Goal: Information Seeking & Learning: Check status

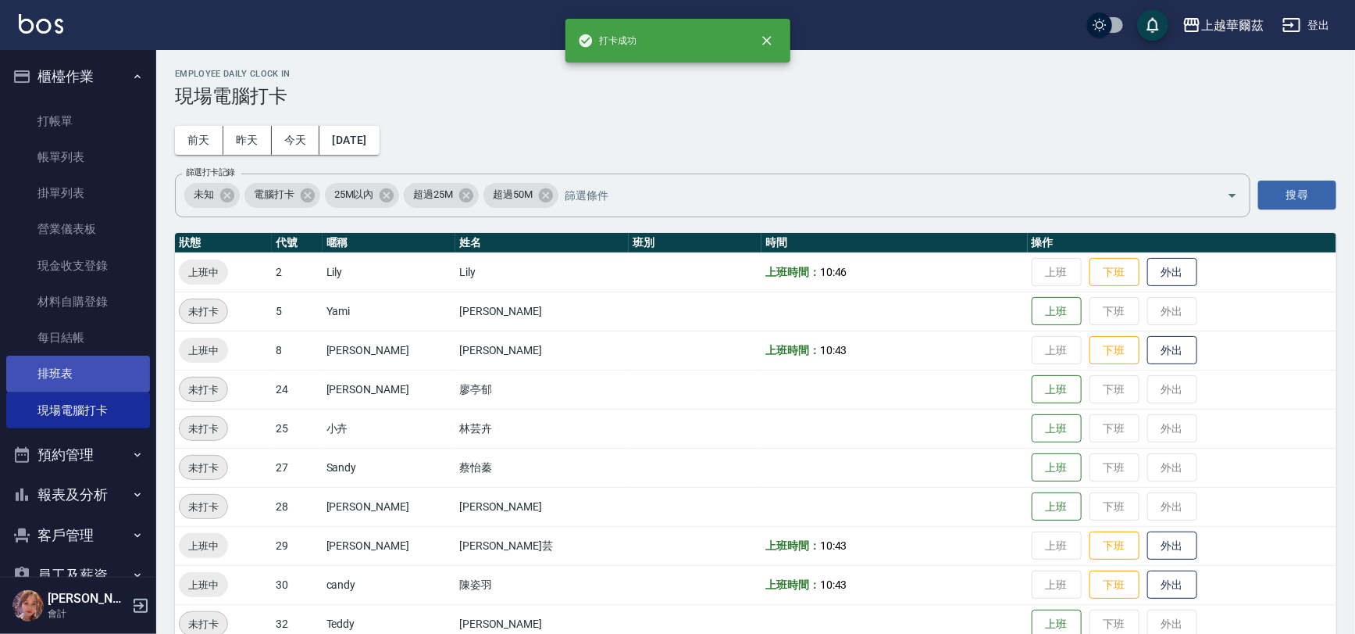
click at [99, 385] on link "排班表" at bounding box center [78, 373] width 144 height 36
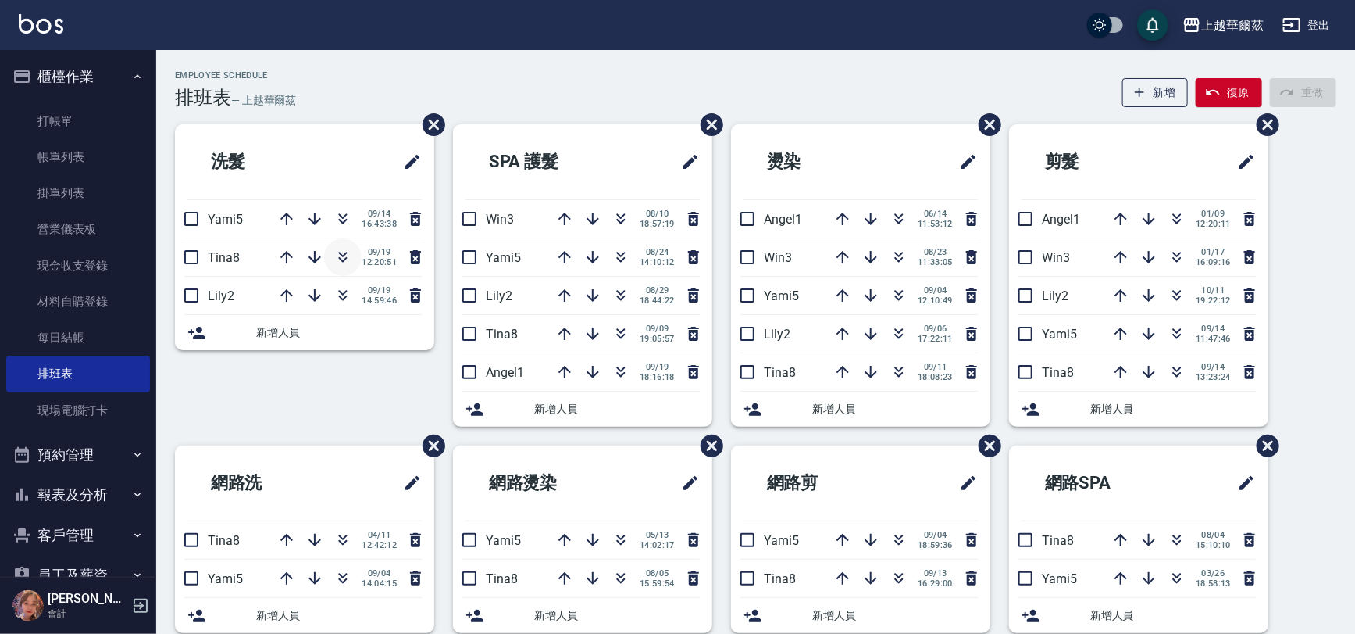
click at [327, 250] on button "button" at bounding box center [342, 256] width 37 height 37
click at [74, 486] on button "報表及分析" at bounding box center [78, 494] width 144 height 41
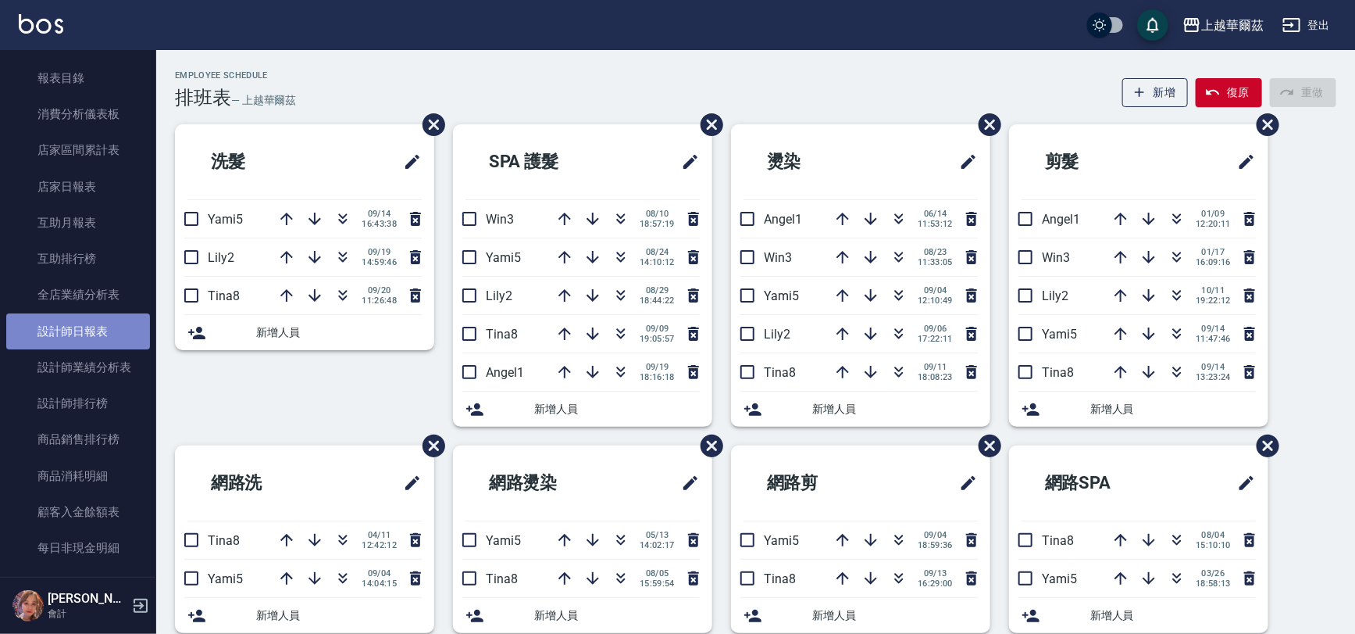
click at [81, 339] on link "設計師日報表" at bounding box center [78, 331] width 144 height 36
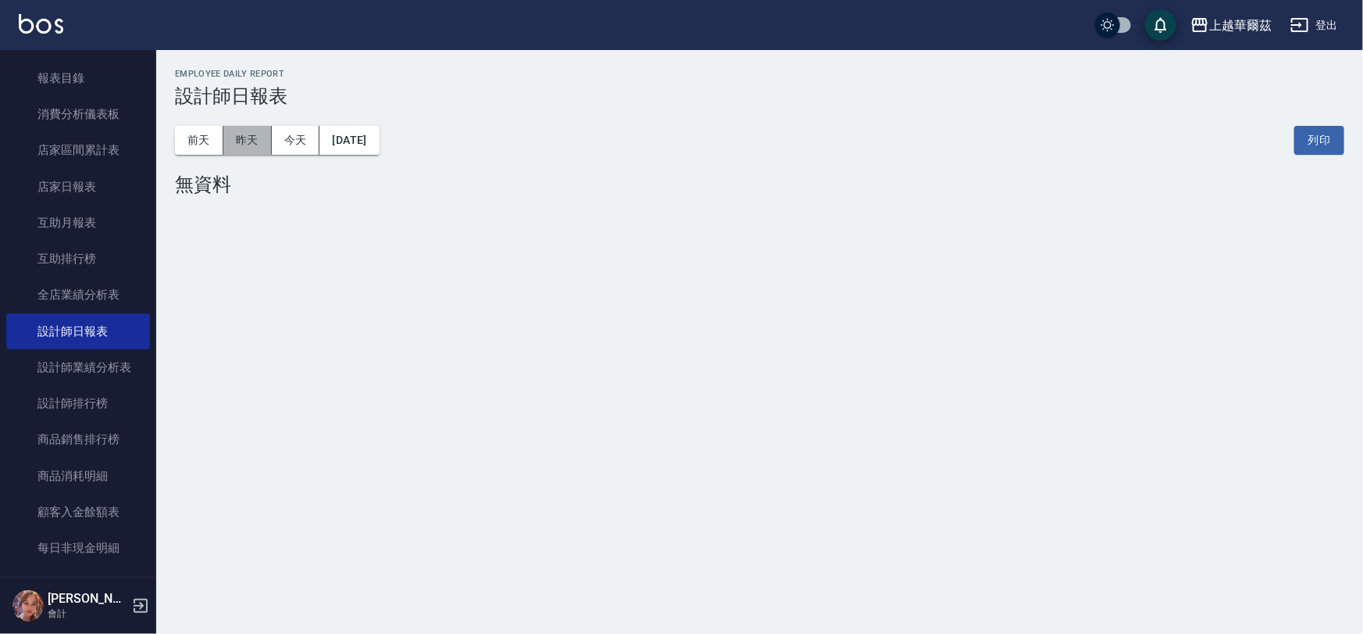
click at [236, 147] on button "昨天" at bounding box center [247, 140] width 48 height 29
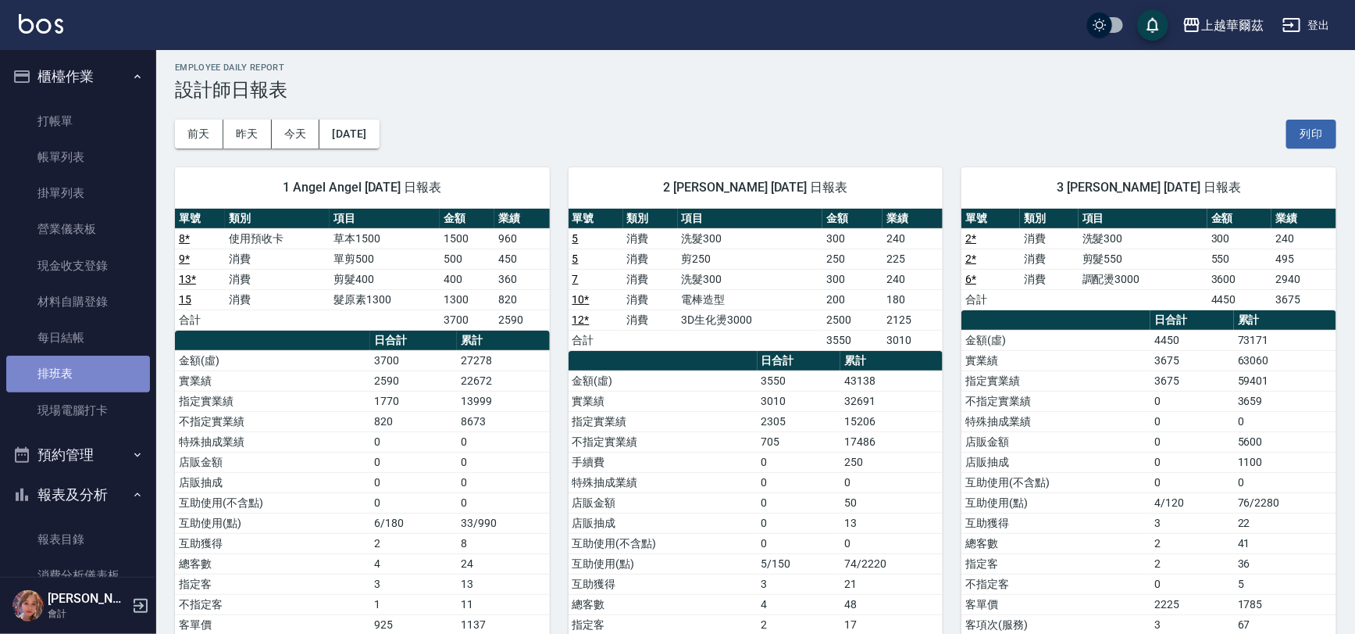
click at [88, 369] on link "排班表" at bounding box center [78, 373] width 144 height 36
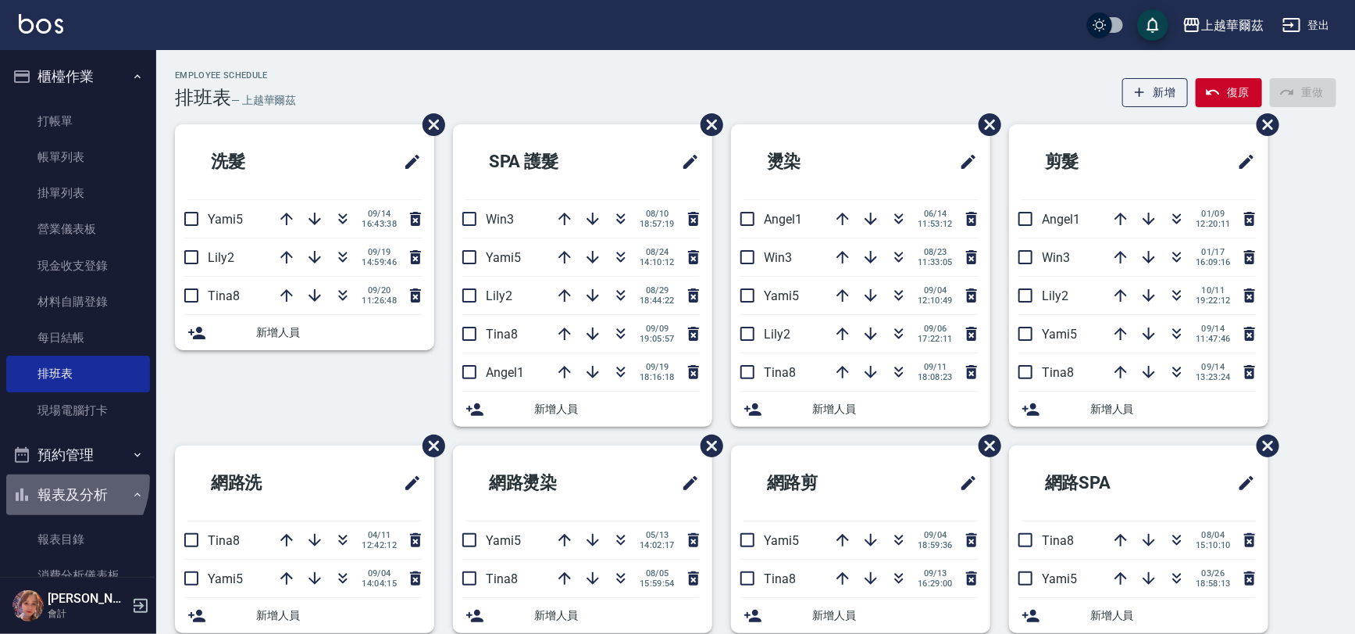
click at [54, 478] on button "報表及分析" at bounding box center [78, 494] width 144 height 41
click at [59, 494] on button "報表及分析" at bounding box center [78, 494] width 144 height 41
click at [53, 492] on button "報表及分析" at bounding box center [78, 494] width 144 height 41
click at [55, 523] on button "客戶管理" at bounding box center [78, 535] width 144 height 41
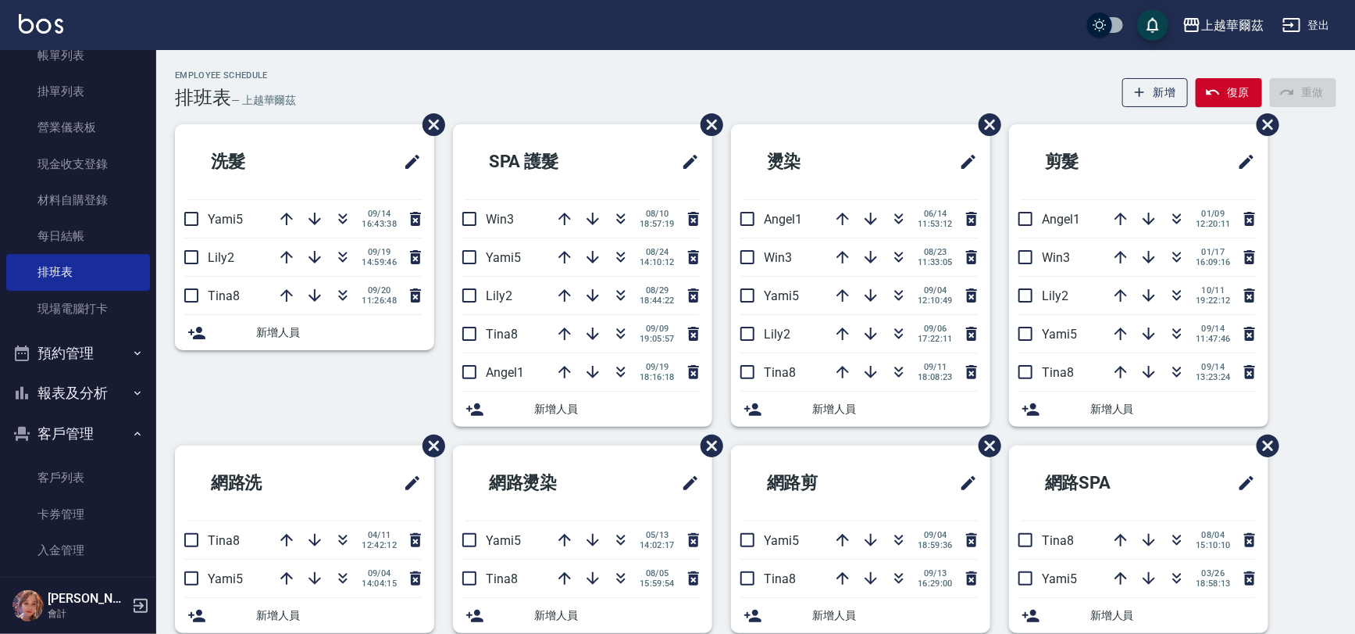
scroll to position [157, 0]
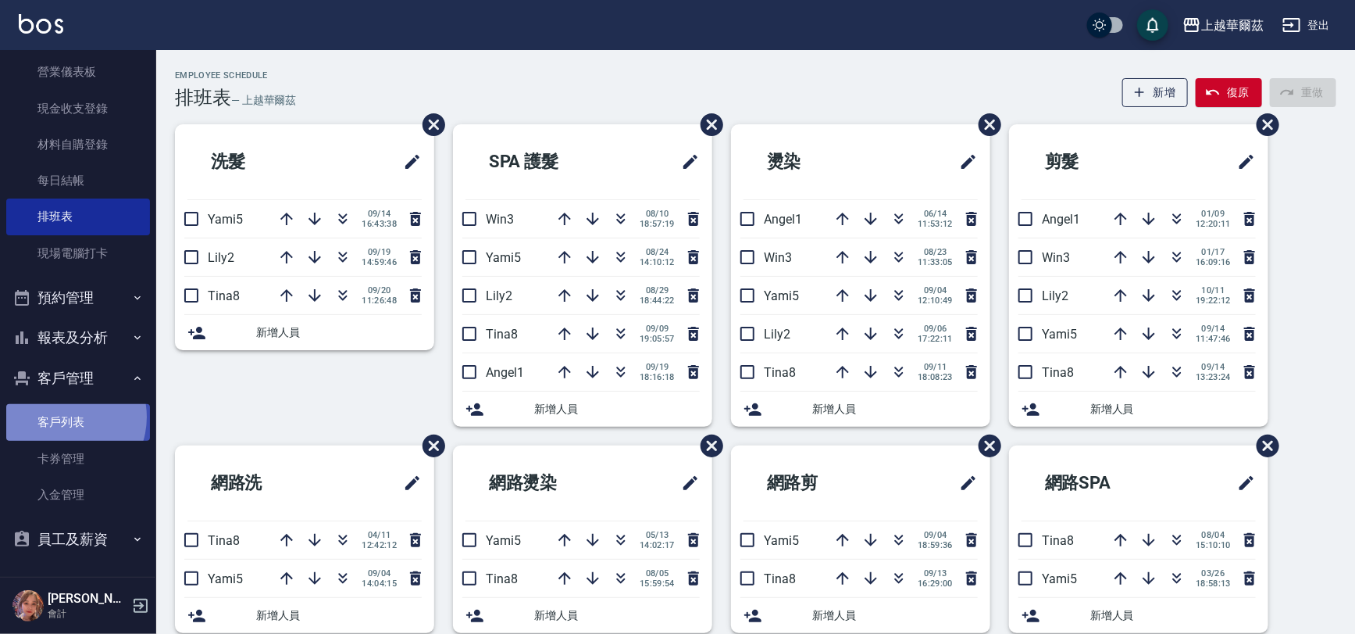
click at [62, 416] on link "客戶列表" at bounding box center [78, 422] width 144 height 36
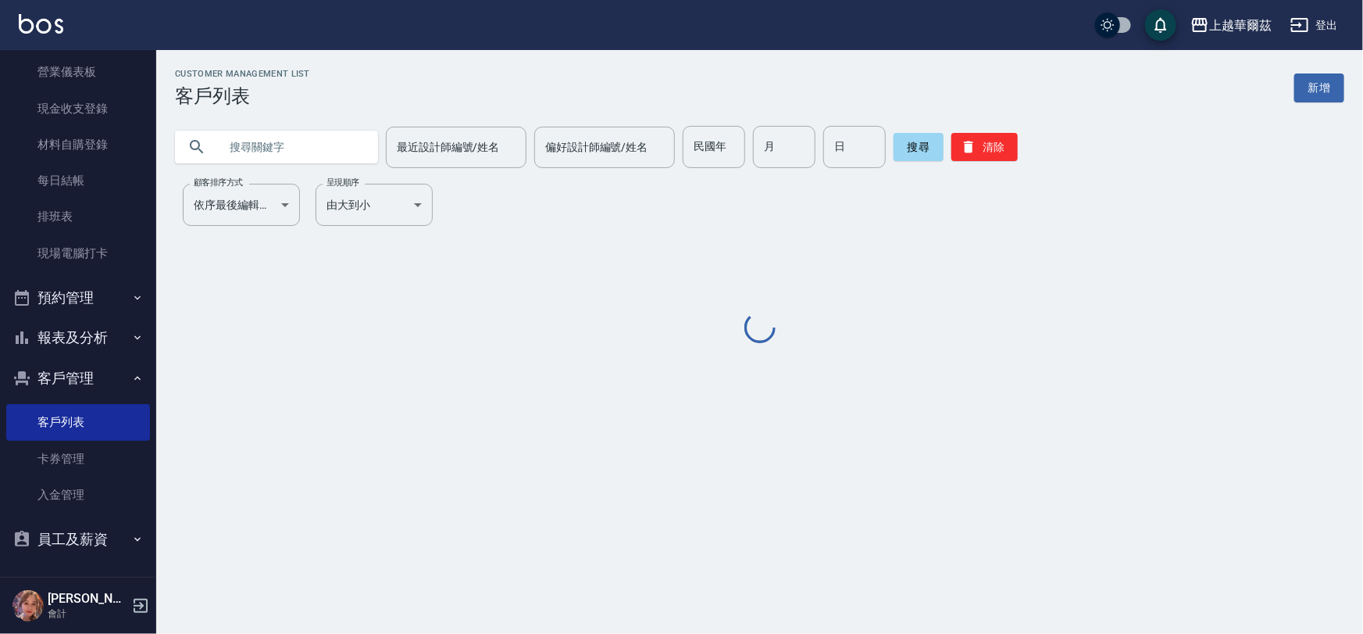
click at [269, 148] on input "text" at bounding box center [292, 147] width 147 height 42
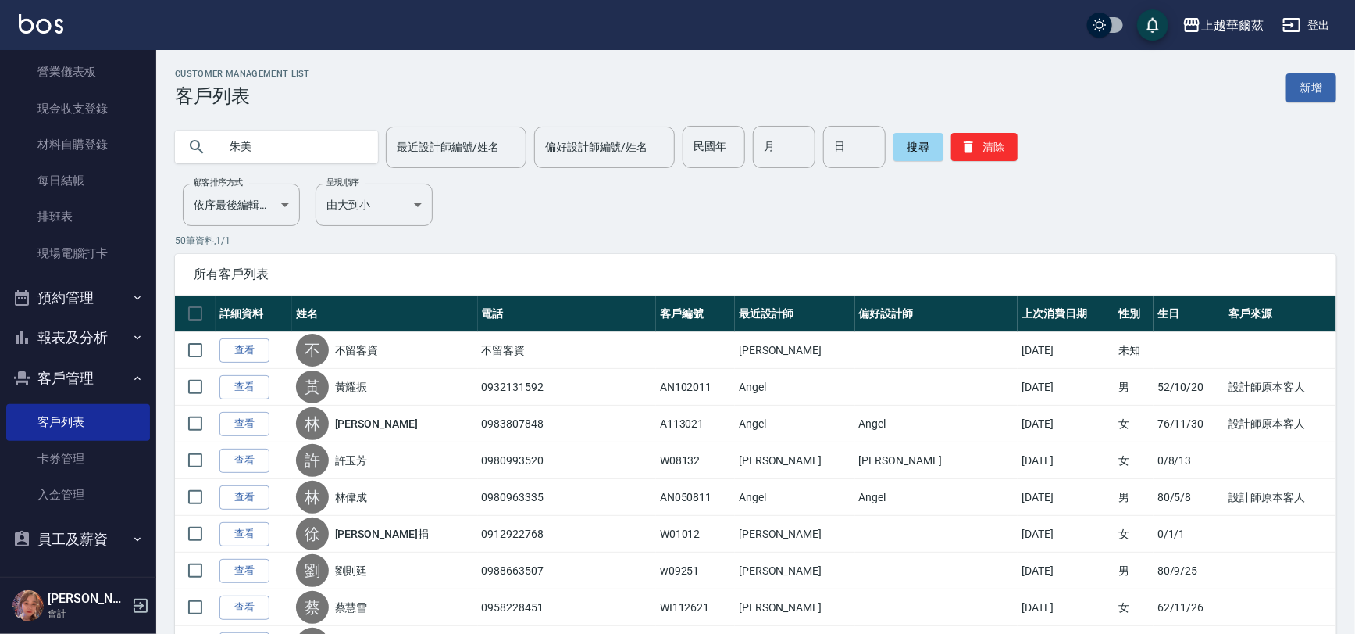
type input "朱美"
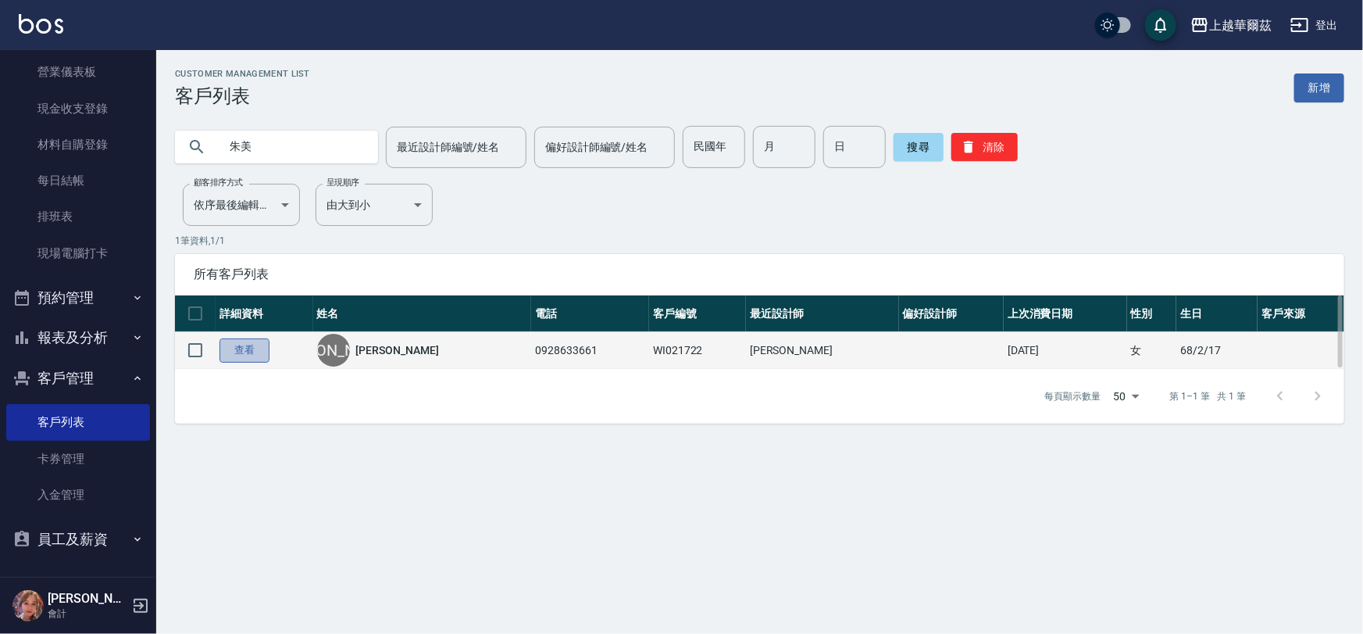
click at [253, 352] on link "查看" at bounding box center [244, 350] width 50 height 24
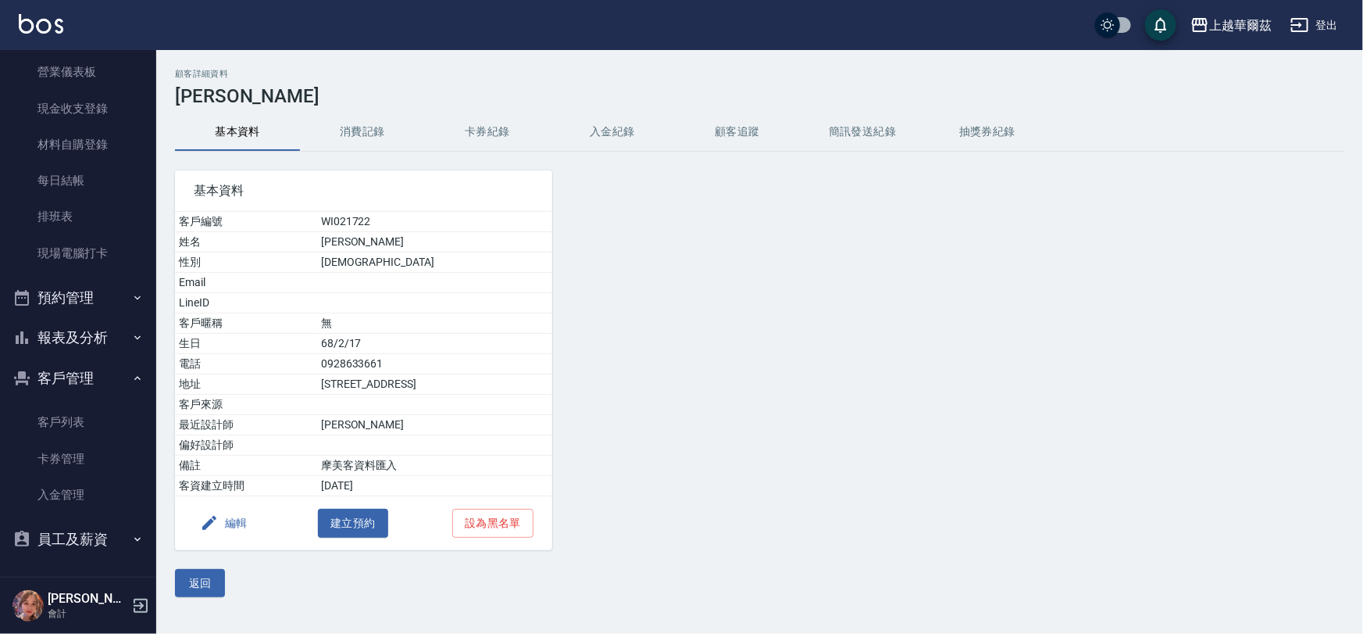
click at [622, 126] on button "入金紀錄" at bounding box center [612, 131] width 125 height 37
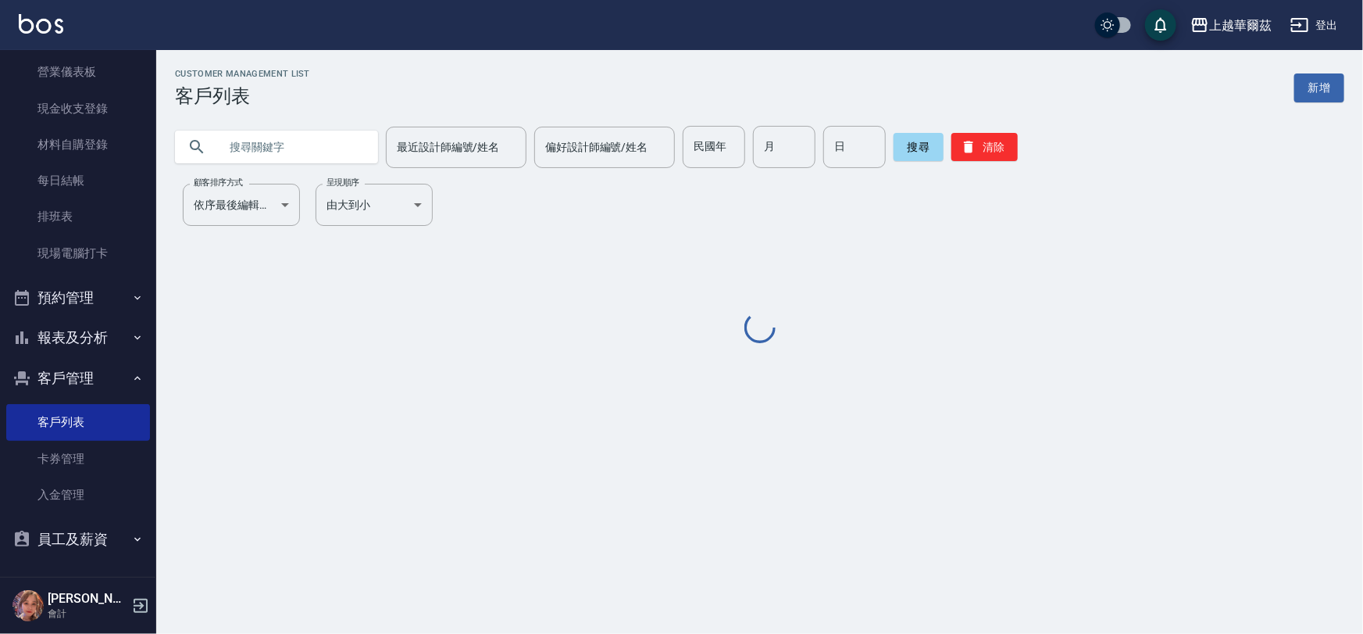
click at [308, 148] on input "text" at bounding box center [292, 147] width 147 height 42
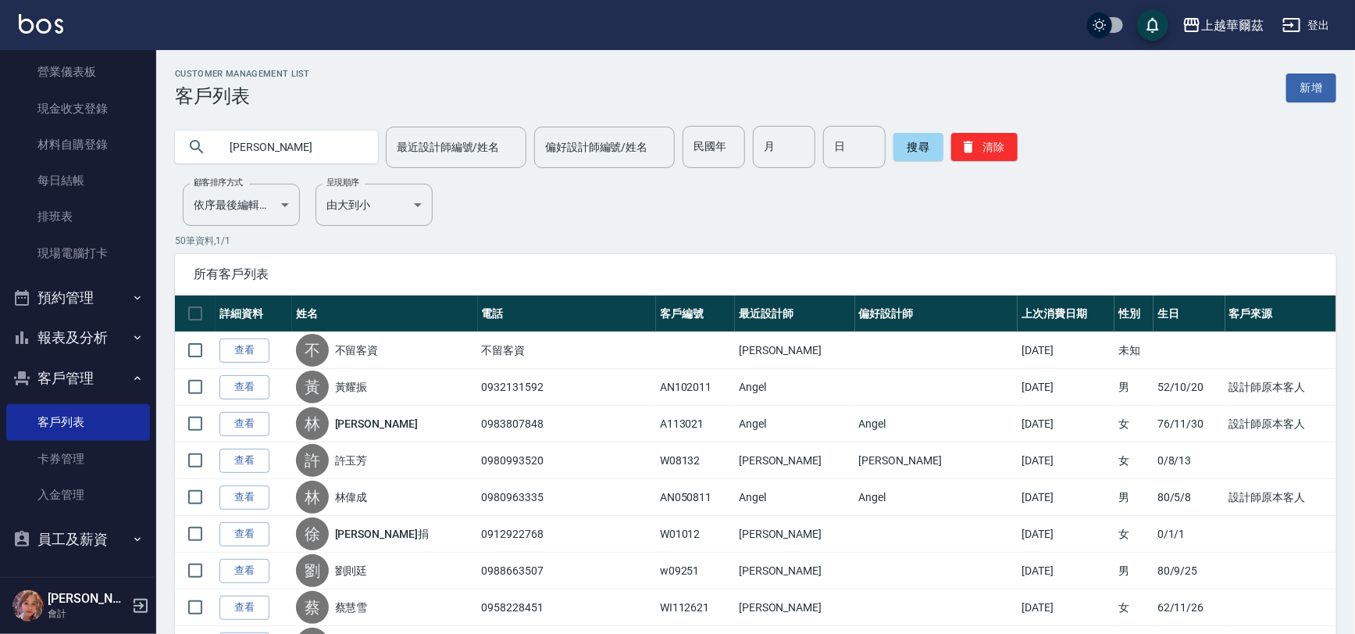
type input "[PERSON_NAME]"
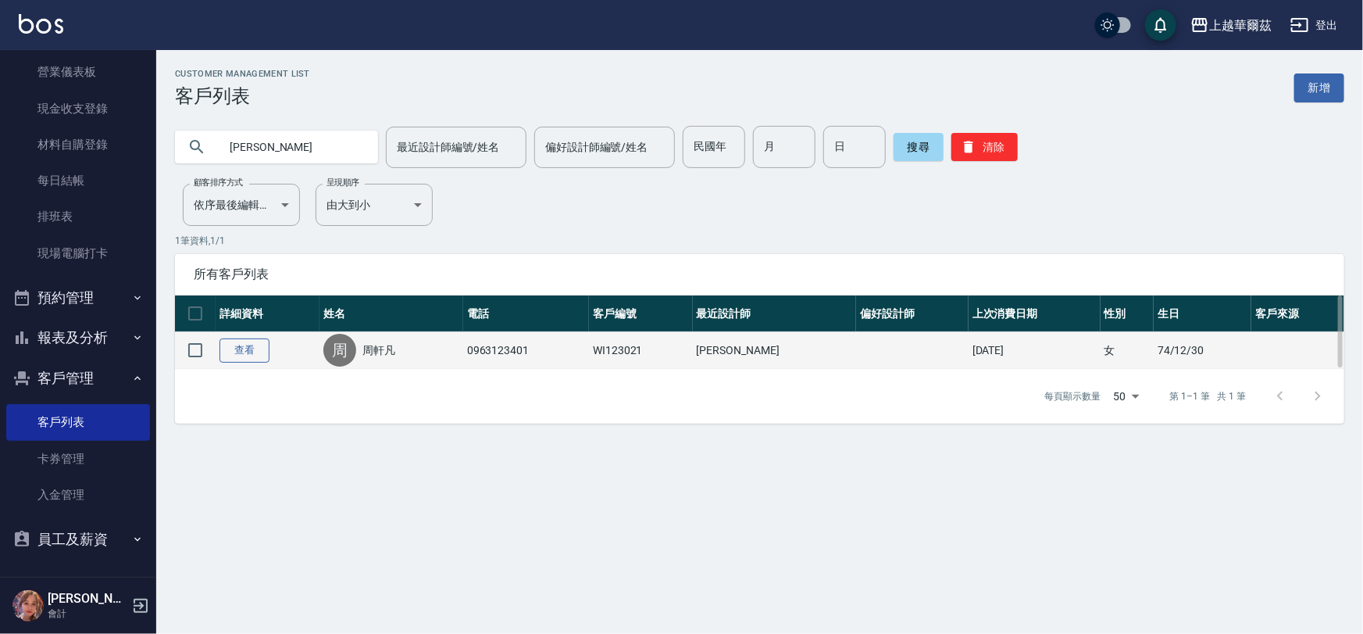
click at [266, 359] on link "查看" at bounding box center [244, 350] width 50 height 24
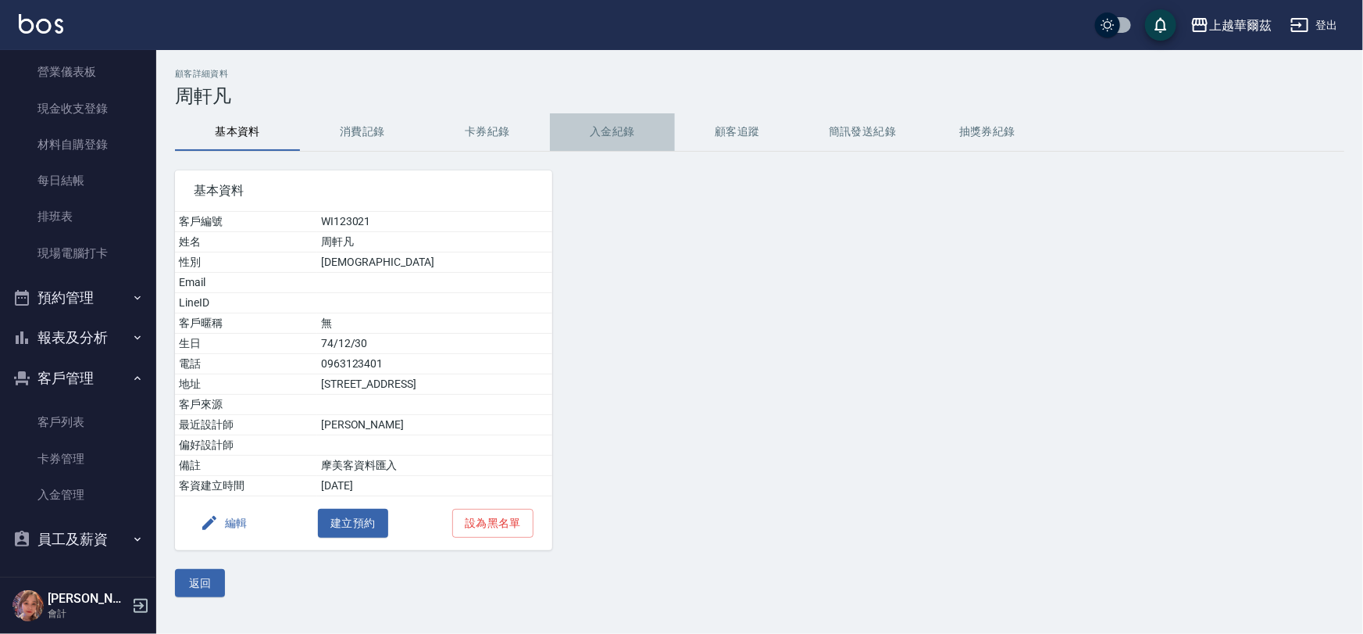
click at [616, 127] on button "入金紀錄" at bounding box center [612, 131] width 125 height 37
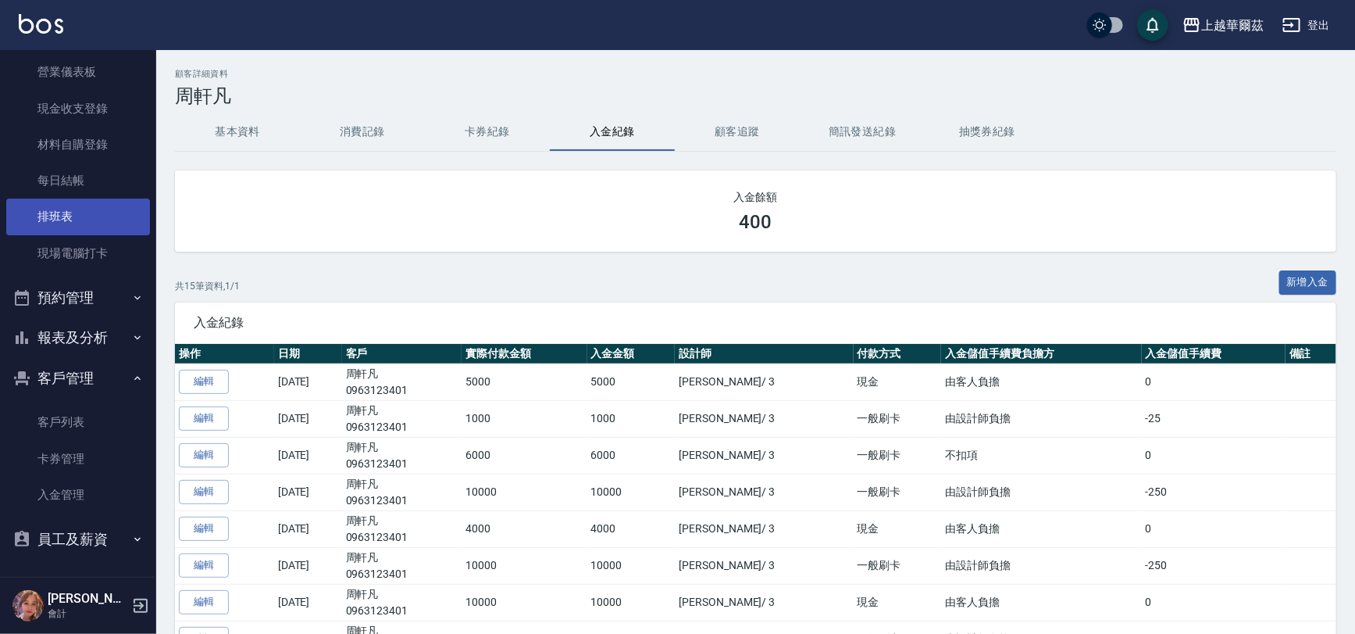
click at [45, 205] on link "排班表" at bounding box center [78, 216] width 144 height 36
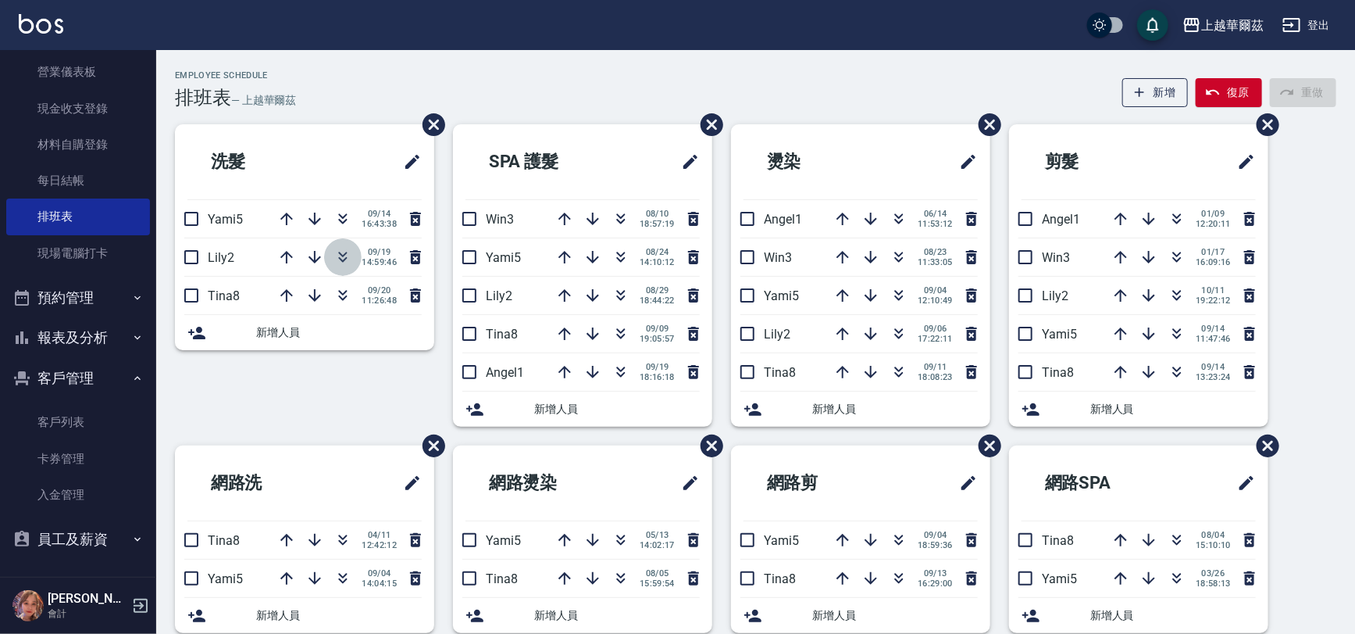
click at [340, 260] on icon "button" at bounding box center [343, 257] width 19 height 19
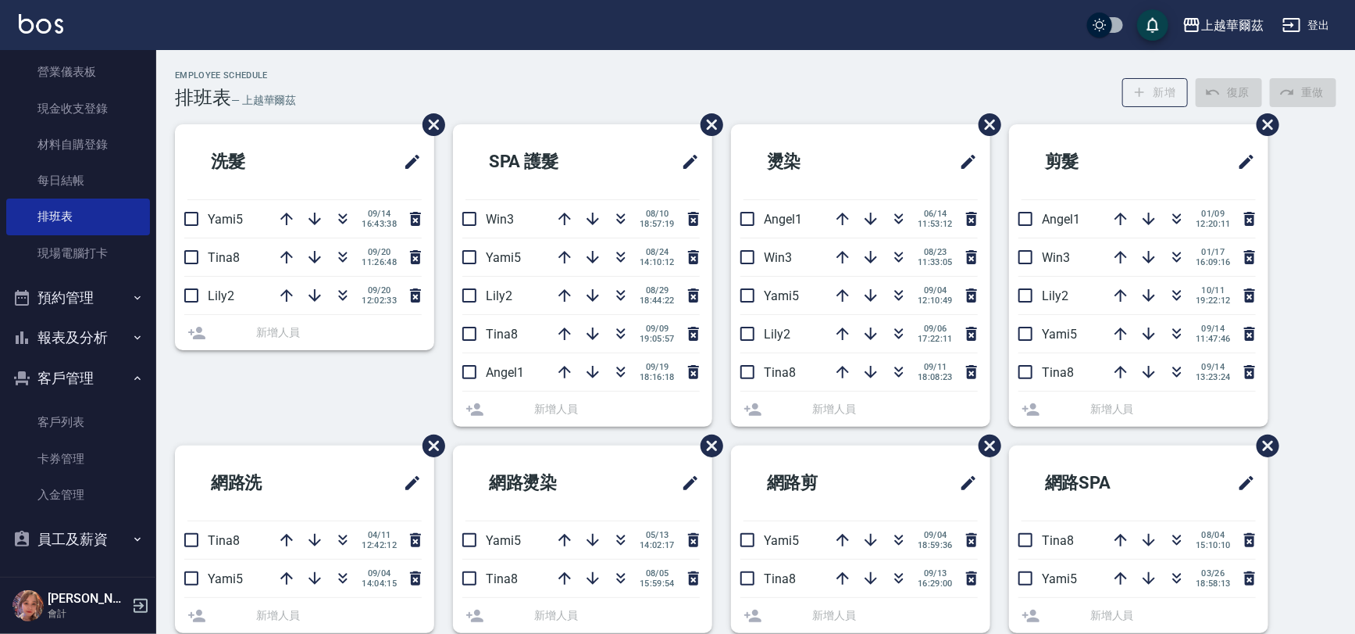
click at [343, 259] on icon "button" at bounding box center [343, 259] width 9 height 5
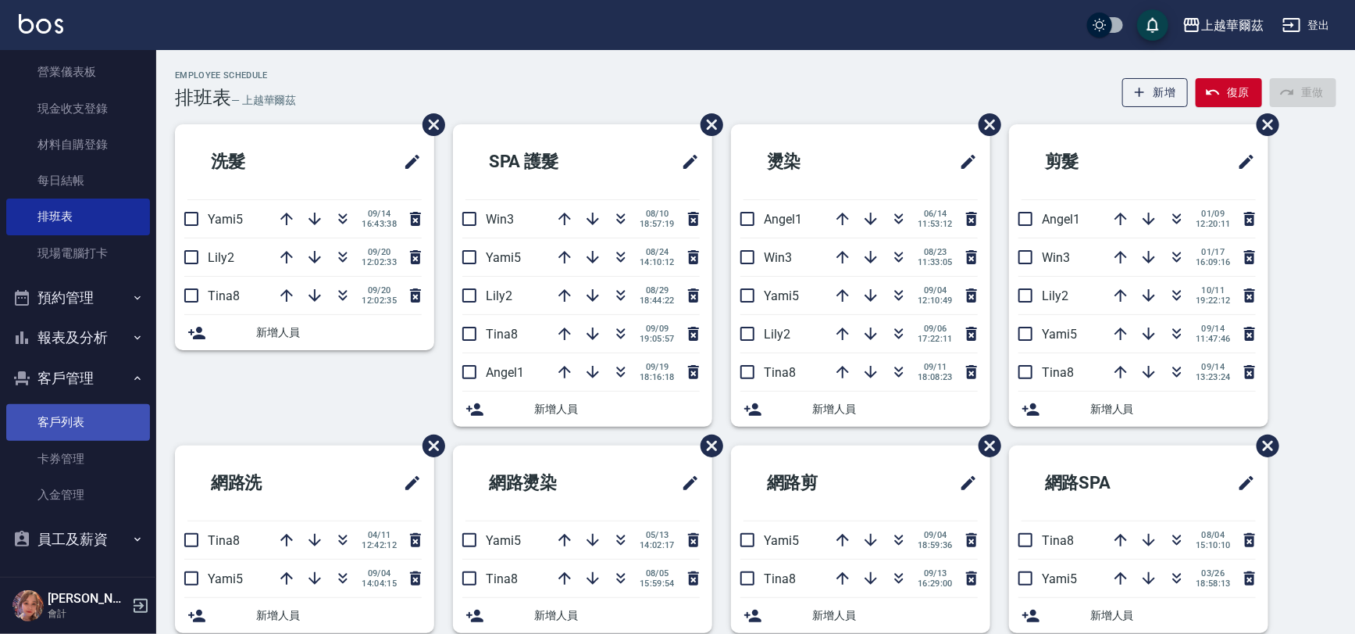
click at [104, 430] on link "客戶列表" at bounding box center [78, 422] width 144 height 36
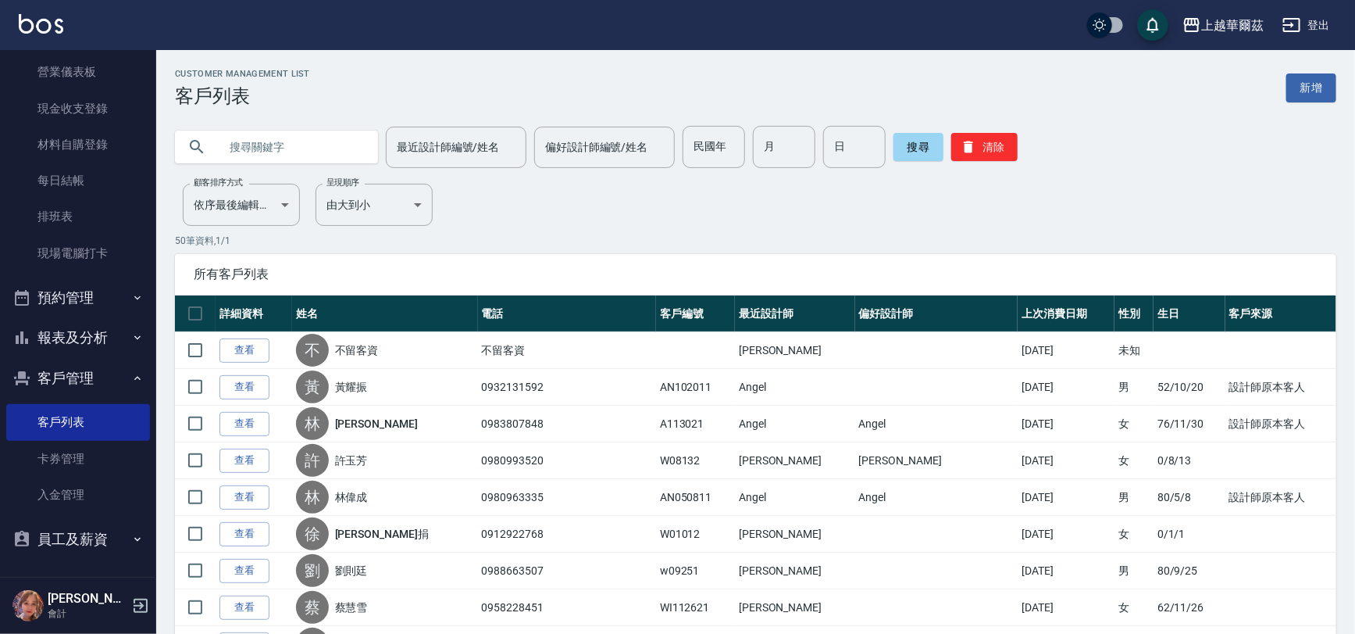
click at [316, 133] on input "text" at bounding box center [292, 147] width 147 height 42
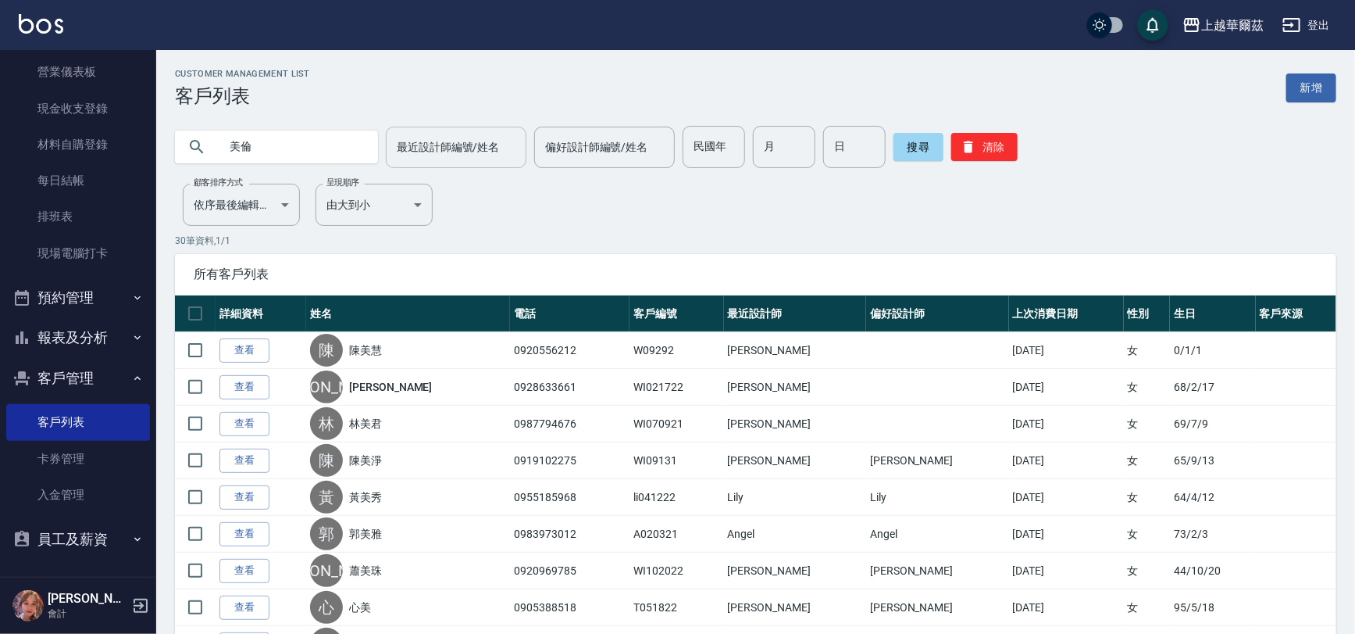
type input "美倫"
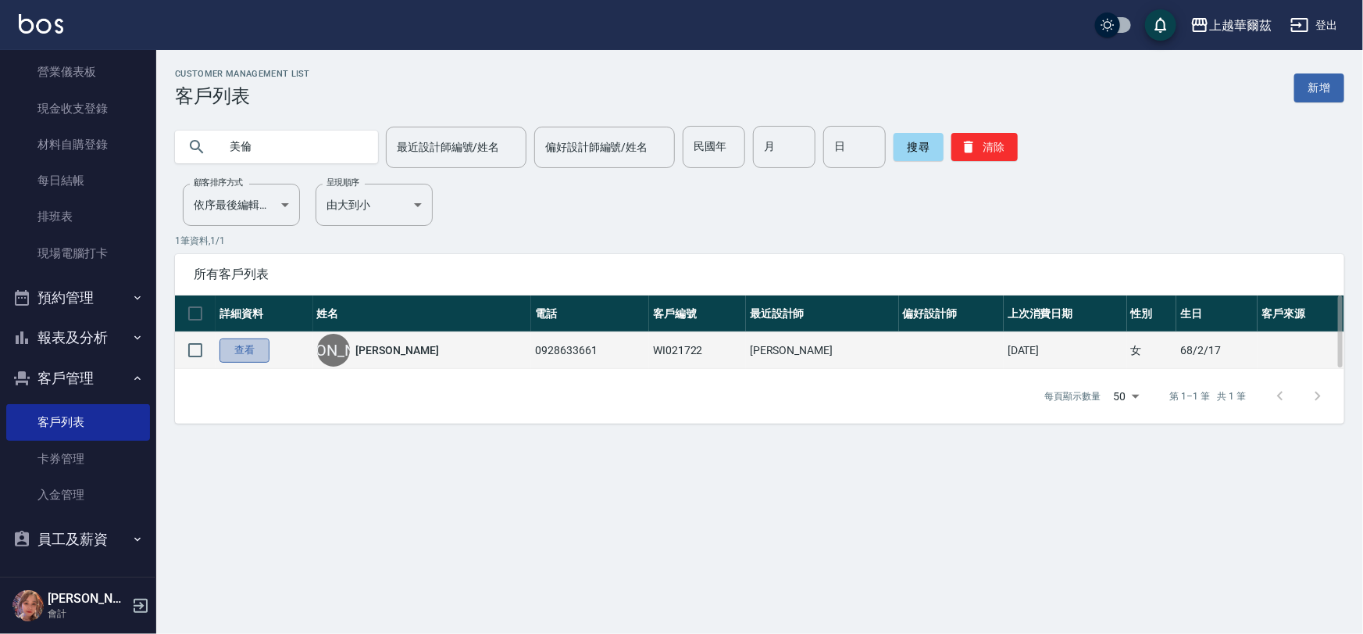
click at [235, 355] on link "查看" at bounding box center [244, 350] width 50 height 24
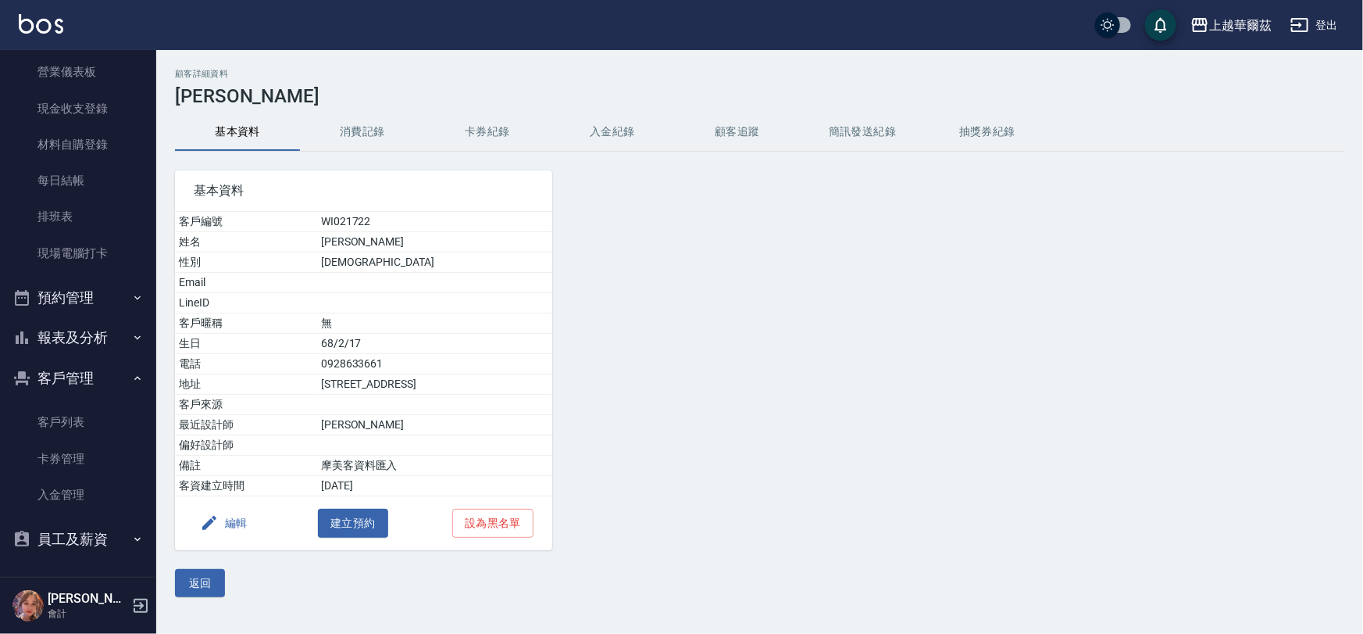
drag, startPoint x: 359, startPoint y: 138, endPoint x: 430, endPoint y: 120, distance: 72.8
click at [360, 138] on button "消費記錄" at bounding box center [362, 131] width 125 height 37
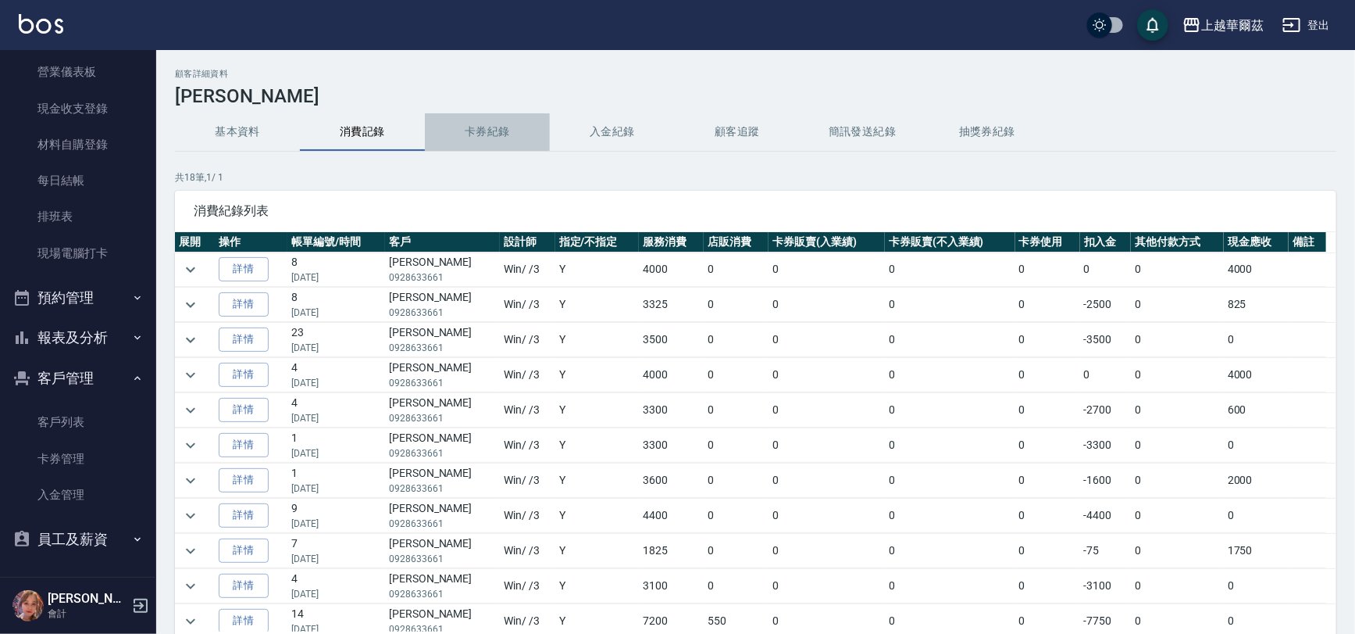
drag, startPoint x: 535, startPoint y: 137, endPoint x: 620, endPoint y: 130, distance: 85.4
click at [537, 135] on button "卡券紀錄" at bounding box center [487, 131] width 125 height 37
click at [619, 124] on button "入金紀錄" at bounding box center [612, 131] width 125 height 37
click at [620, 130] on button "入金紀錄" at bounding box center [612, 131] width 125 height 37
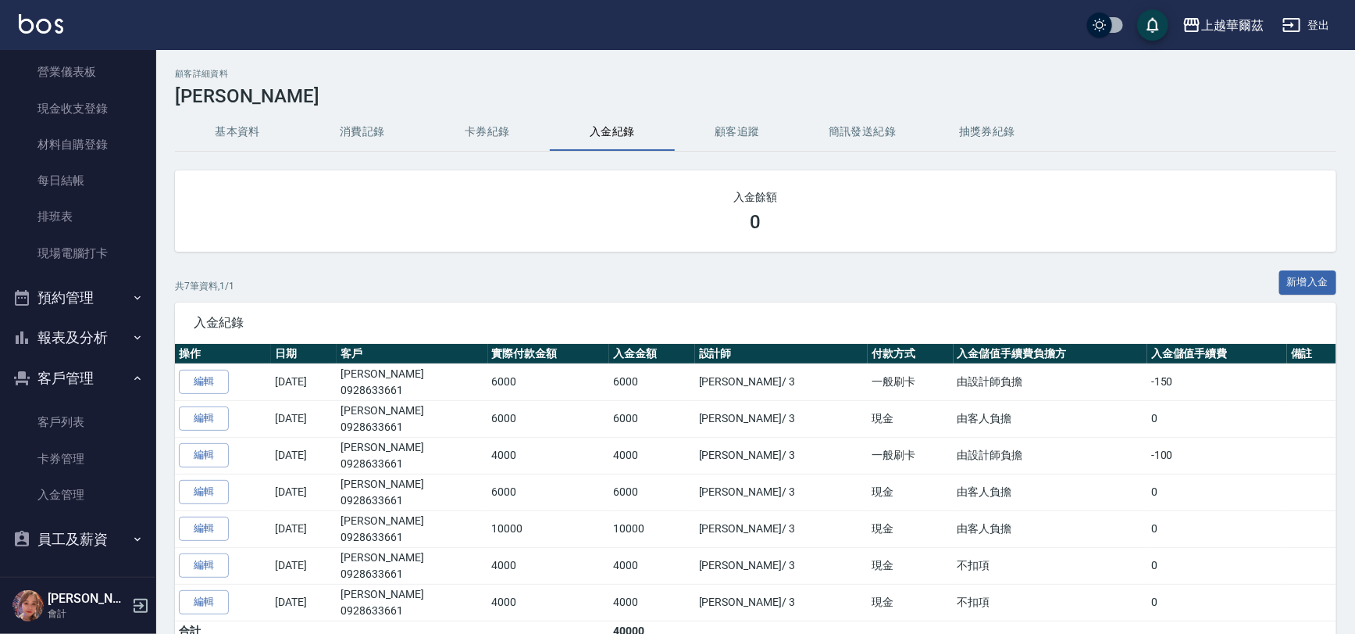
click at [624, 135] on button "入金紀錄" at bounding box center [612, 131] width 125 height 37
click at [73, 260] on link "現場電腦打卡" at bounding box center [78, 253] width 144 height 36
click at [89, 235] on link "現場電腦打卡" at bounding box center [78, 253] width 144 height 36
click at [95, 227] on link "排班表" at bounding box center [78, 216] width 144 height 36
click at [105, 215] on link "排班表" at bounding box center [78, 216] width 144 height 36
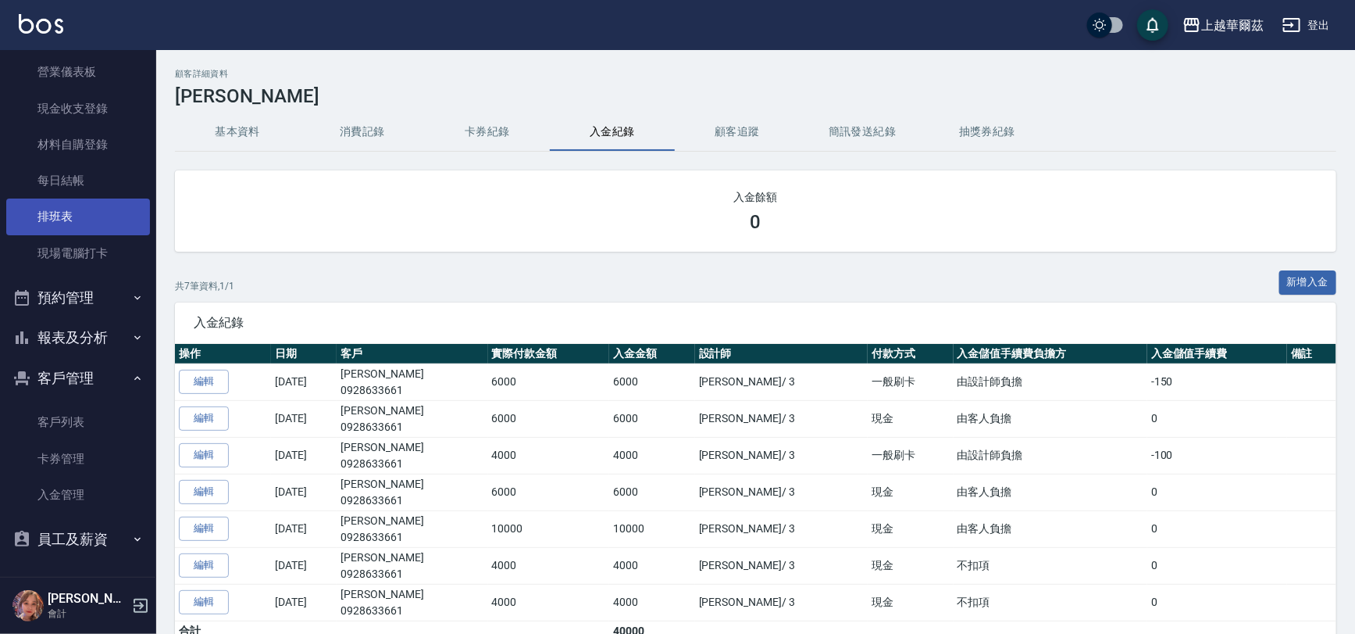
click at [105, 215] on link "排班表" at bounding box center [78, 216] width 144 height 36
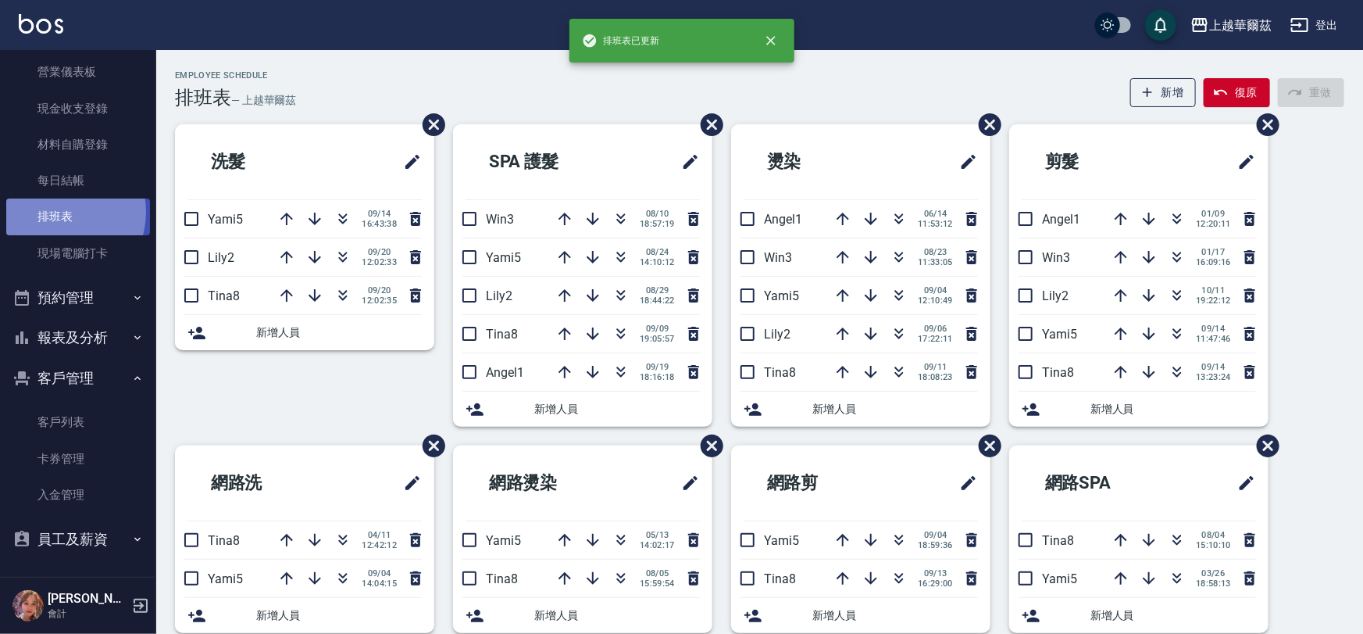
click at [54, 211] on link "排班表" at bounding box center [78, 216] width 144 height 36
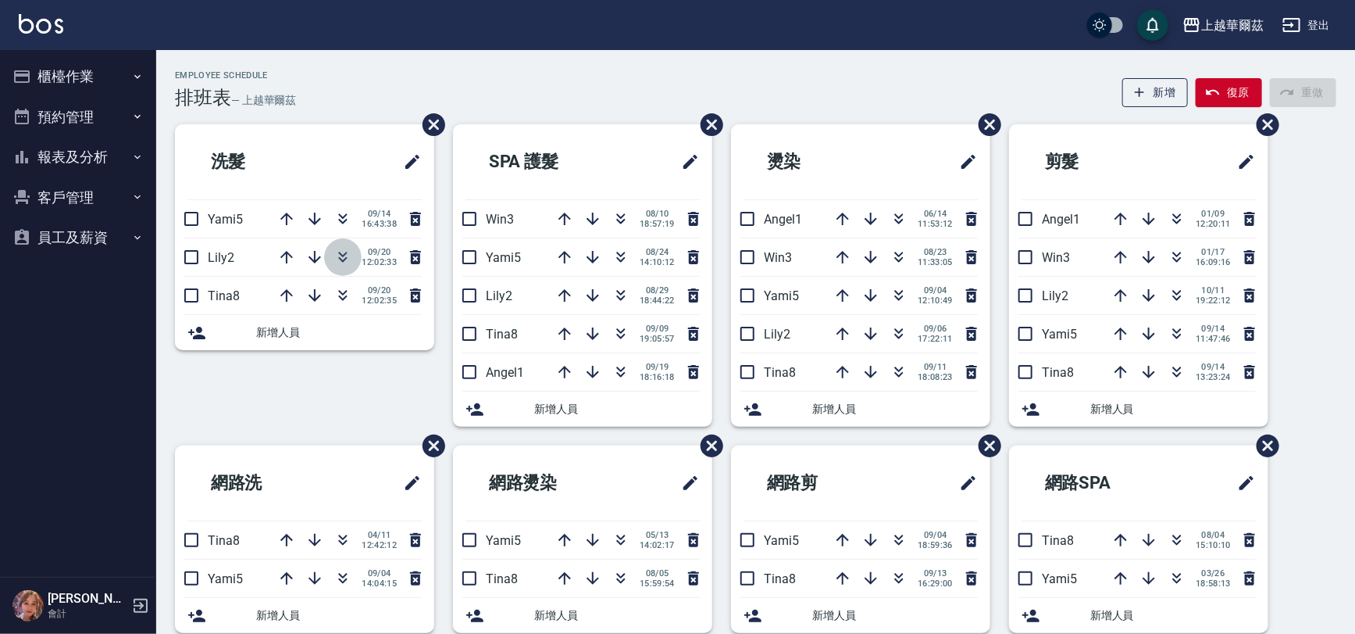
click at [346, 252] on icon "button" at bounding box center [343, 257] width 19 height 19
click at [350, 261] on icon "button" at bounding box center [343, 257] width 19 height 19
